Goal: Find specific page/section: Find specific page/section

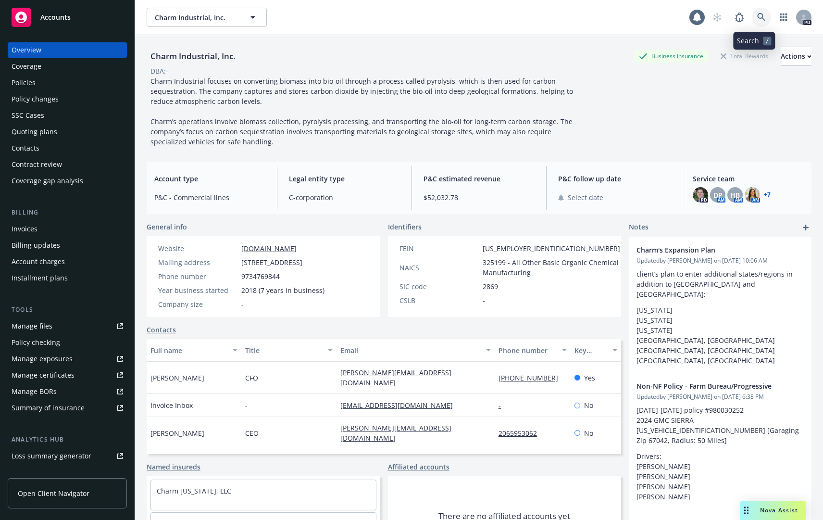
click at [757, 14] on icon at bounding box center [761, 17] width 9 height 9
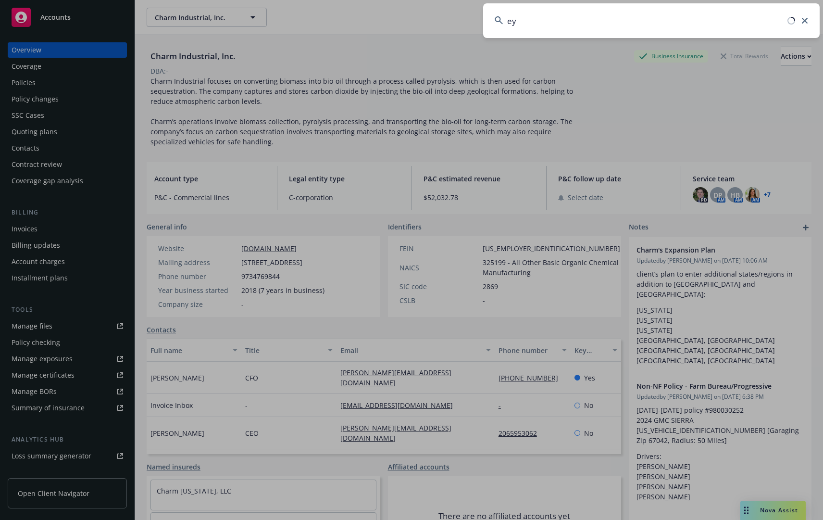
type input "e"
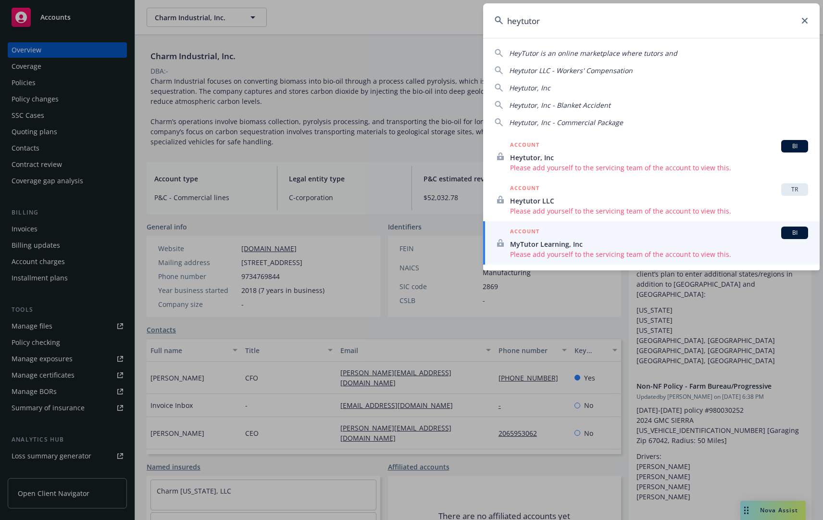
type input "heytutor"
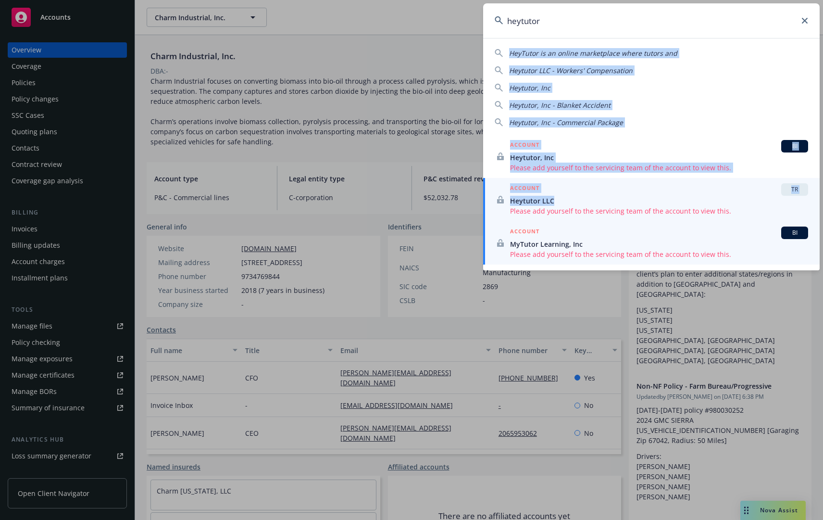
drag, startPoint x: 803, startPoint y: 22, endPoint x: 769, endPoint y: 200, distance: 181.6
click at [769, 200] on div "heytutor HeyTutor is an online marketplace where tutors and Heytutor LLC - Work…" at bounding box center [651, 136] width 336 height 267
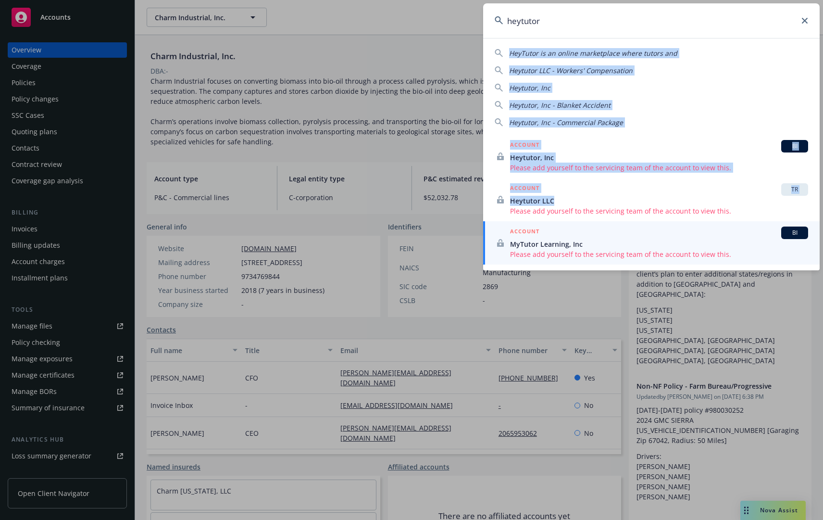
click at [712, 96] on div "HeyTutor is an online marketplace where tutors and Heytutor LLC - Workers' Comp…" at bounding box center [651, 85] width 336 height 83
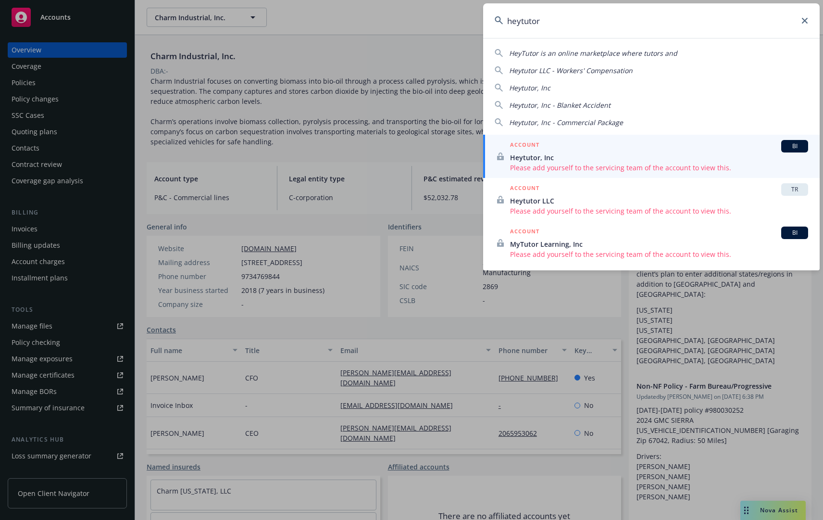
click at [798, 145] on span "BI" at bounding box center [794, 146] width 19 height 9
